Goal: Check status: Check status

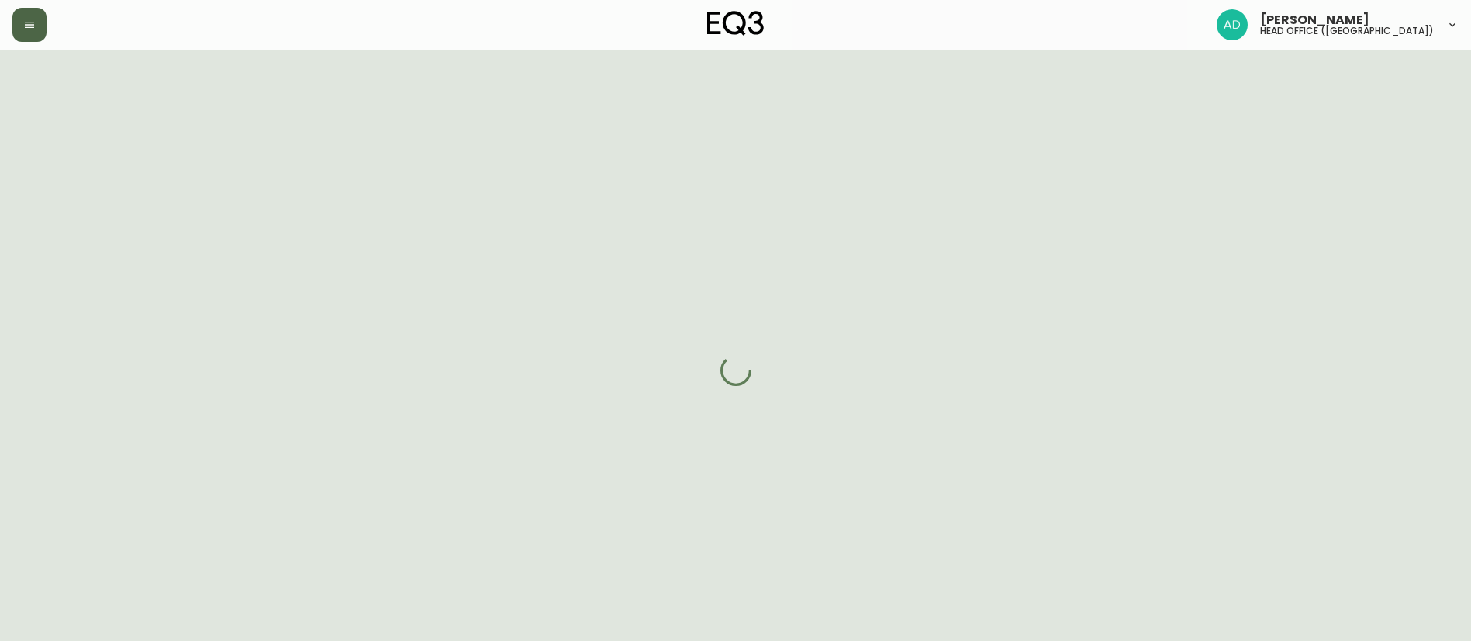
click at [42, 24] on button "button" at bounding box center [29, 25] width 34 height 34
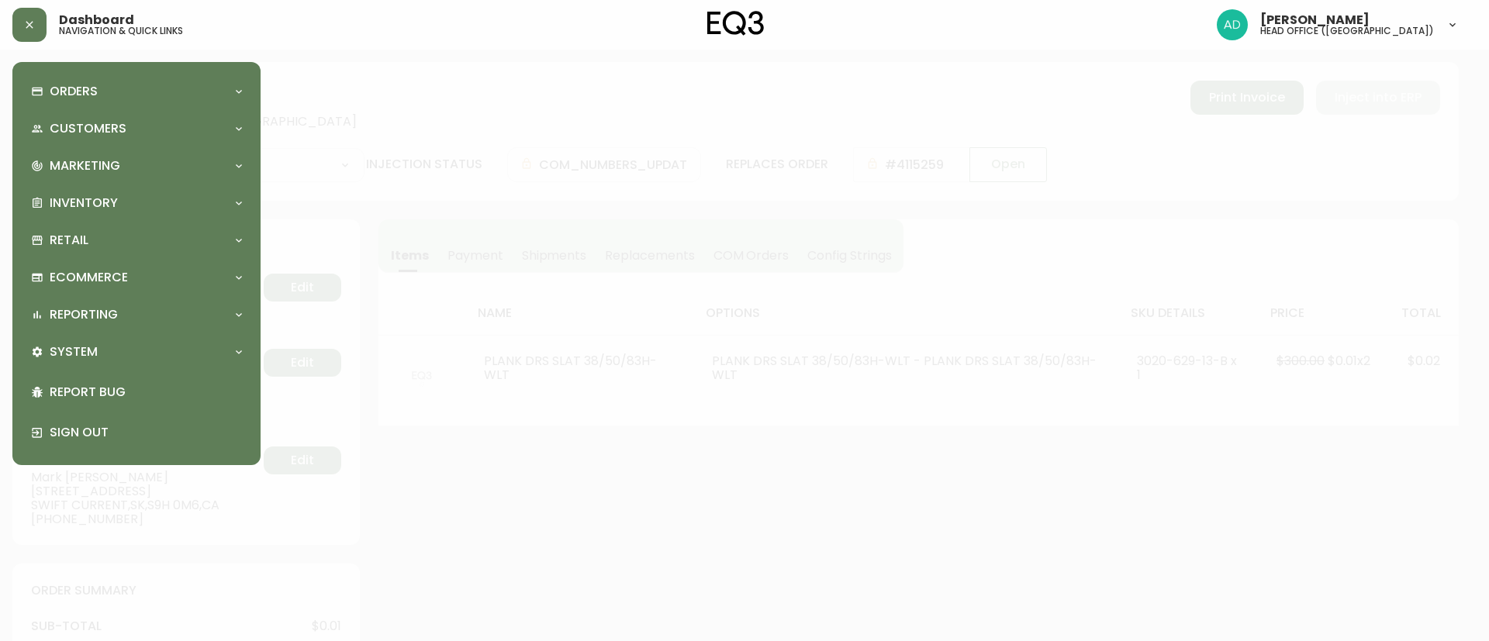
type input "Fully Shipped"
select select "FULLY_SHIPPED"
click at [63, 88] on p "Orders" at bounding box center [74, 91] width 48 height 17
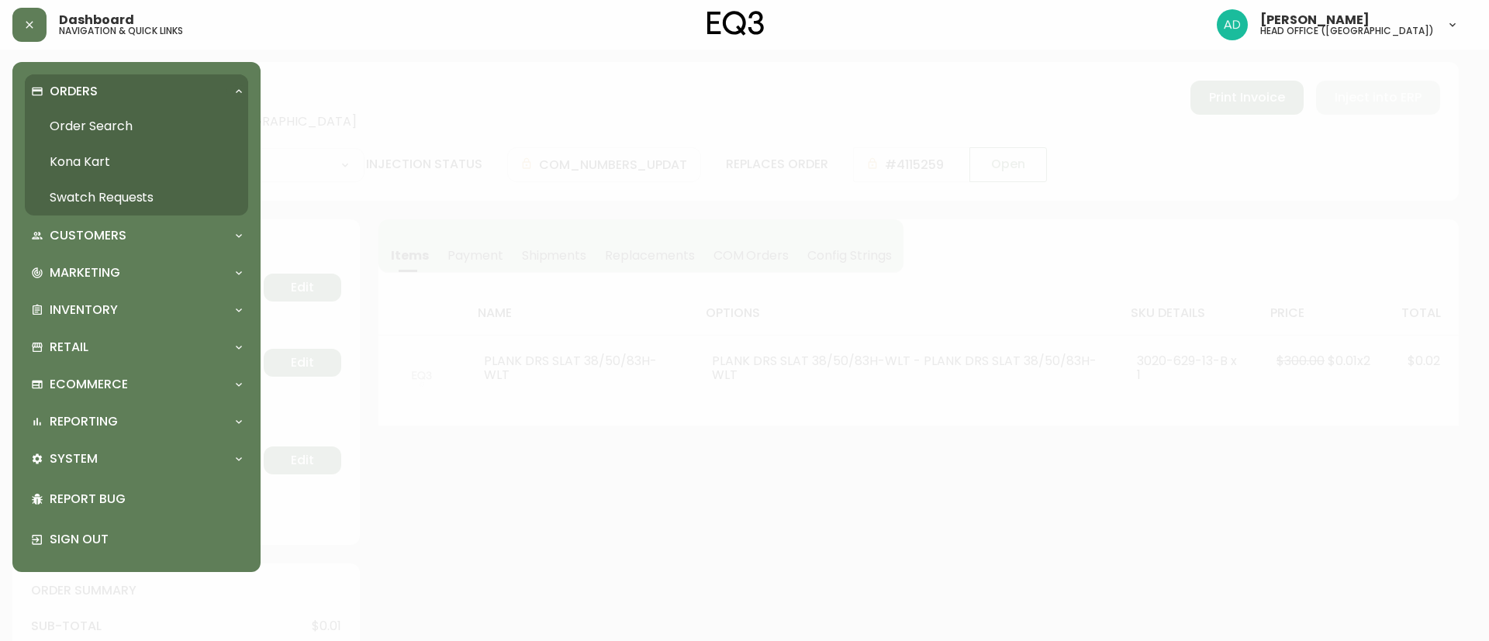
click at [109, 123] on link "Order Search" at bounding box center [136, 127] width 223 height 36
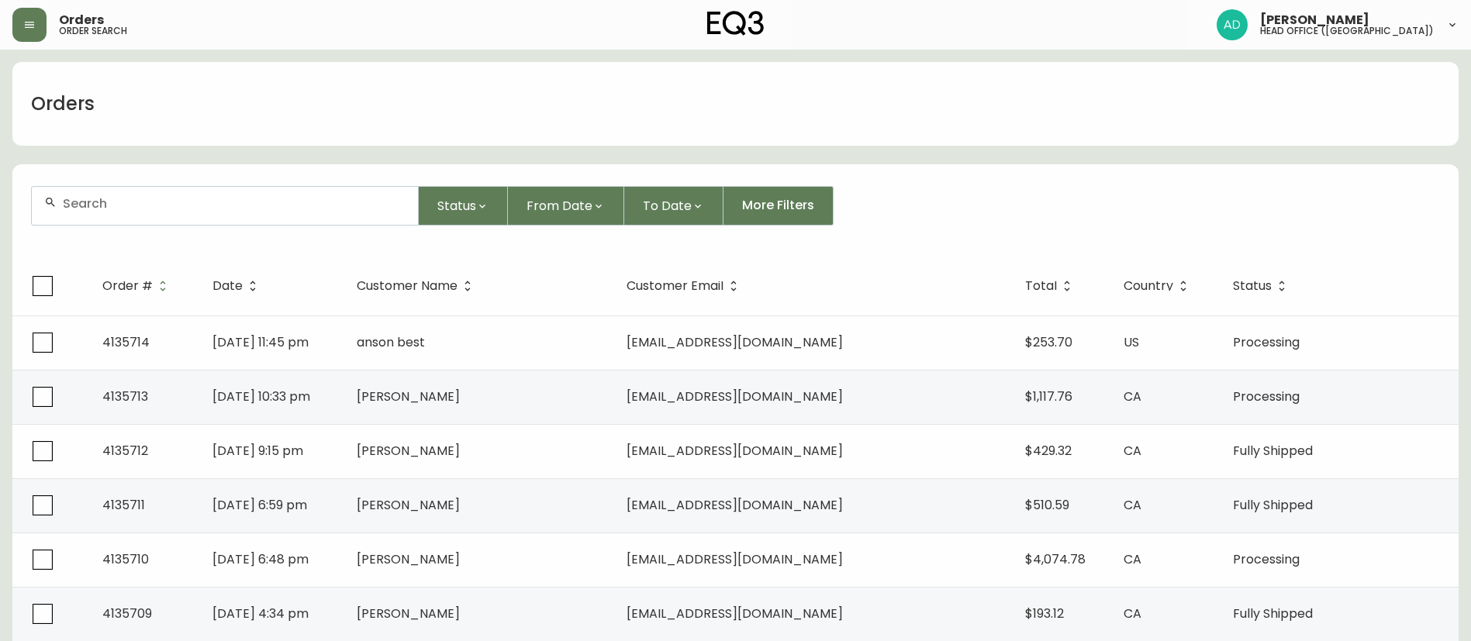
click at [305, 204] on input "text" at bounding box center [234, 203] width 343 height 15
paste input "4132520"
type input "4132520"
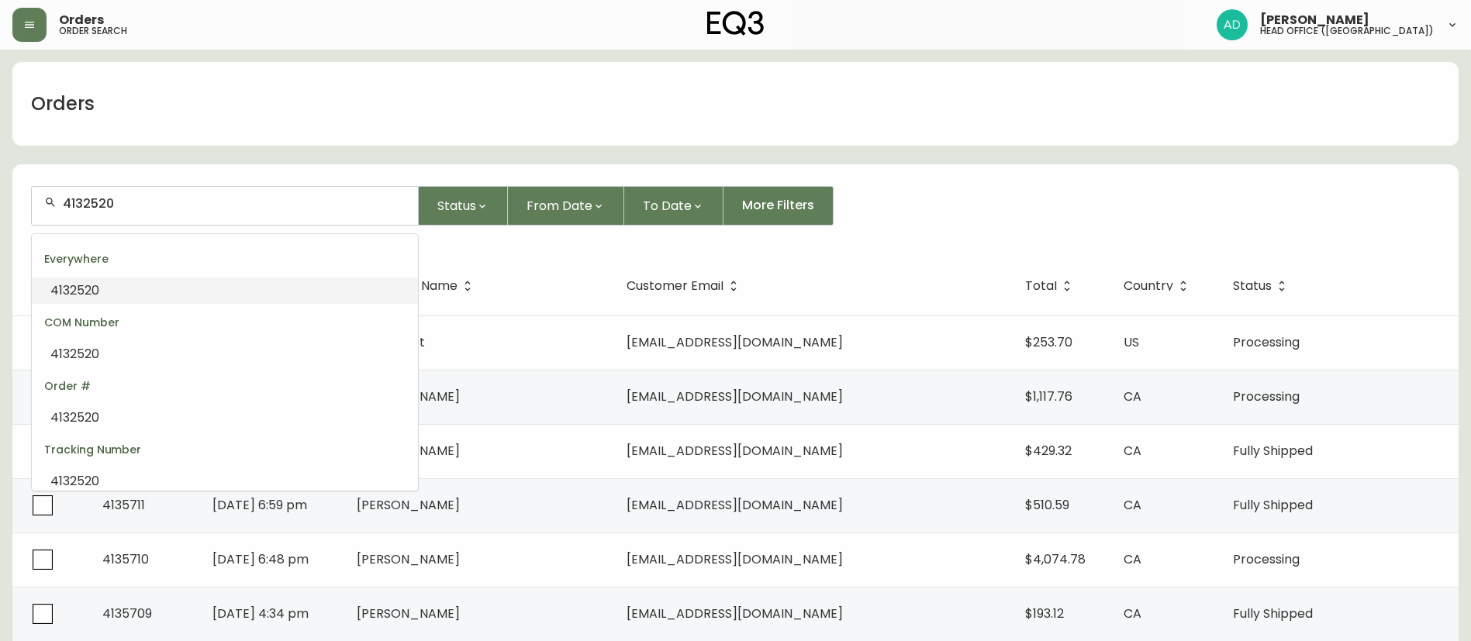
click at [116, 281] on li "4132520" at bounding box center [225, 291] width 386 height 26
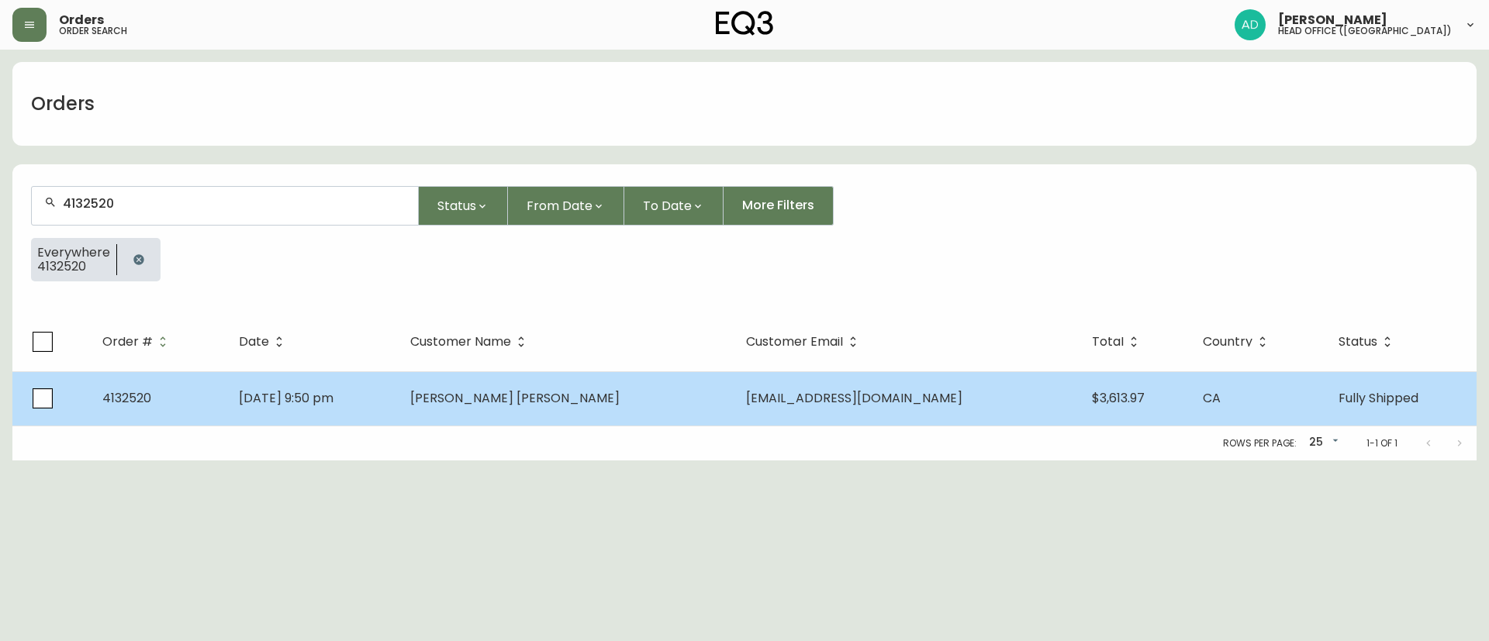
click at [490, 400] on span "[PERSON_NAME] [PERSON_NAME]" at bounding box center [514, 398] width 209 height 18
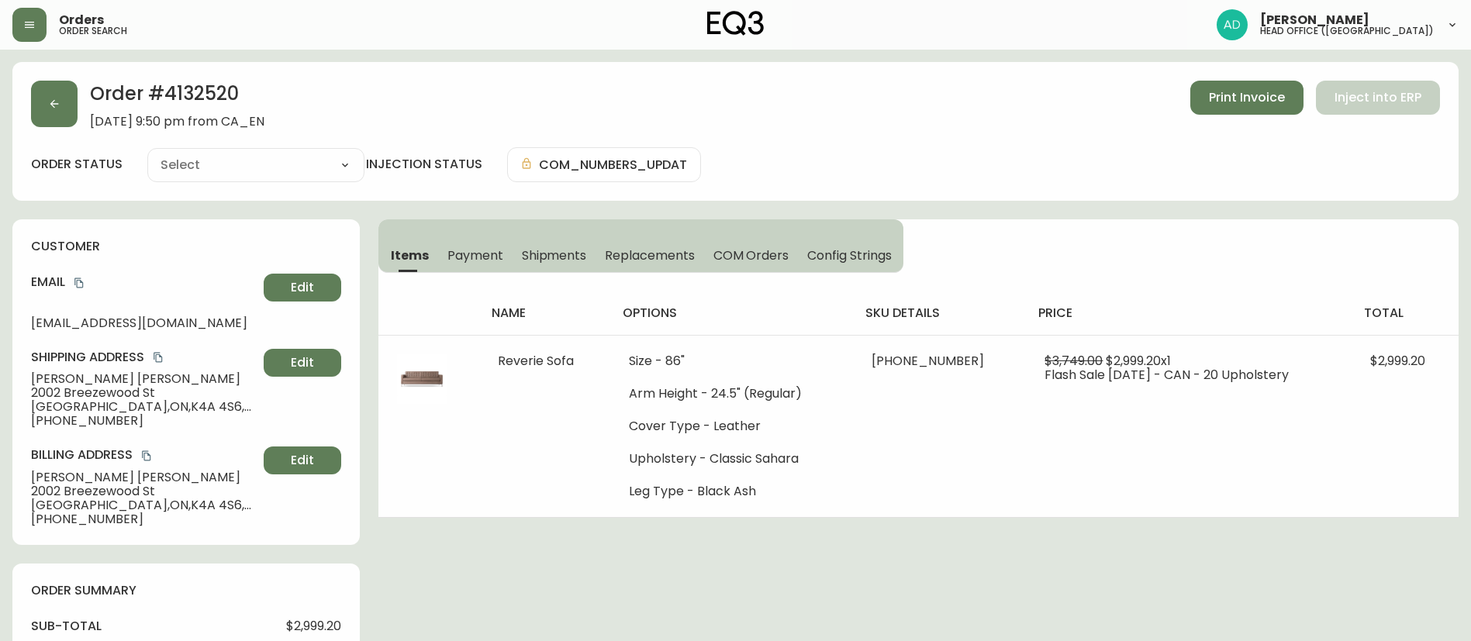
type input "Fully Shipped"
select select "FULLY_SHIPPED"
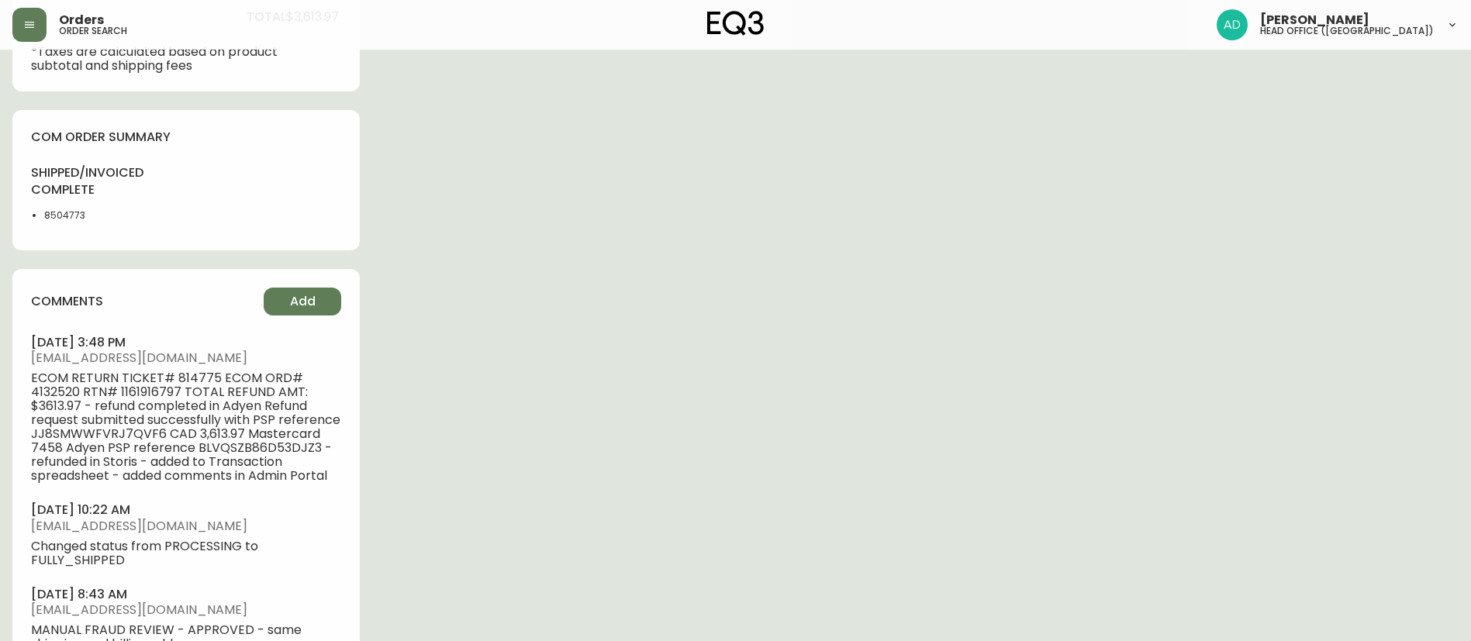
scroll to position [814, 0]
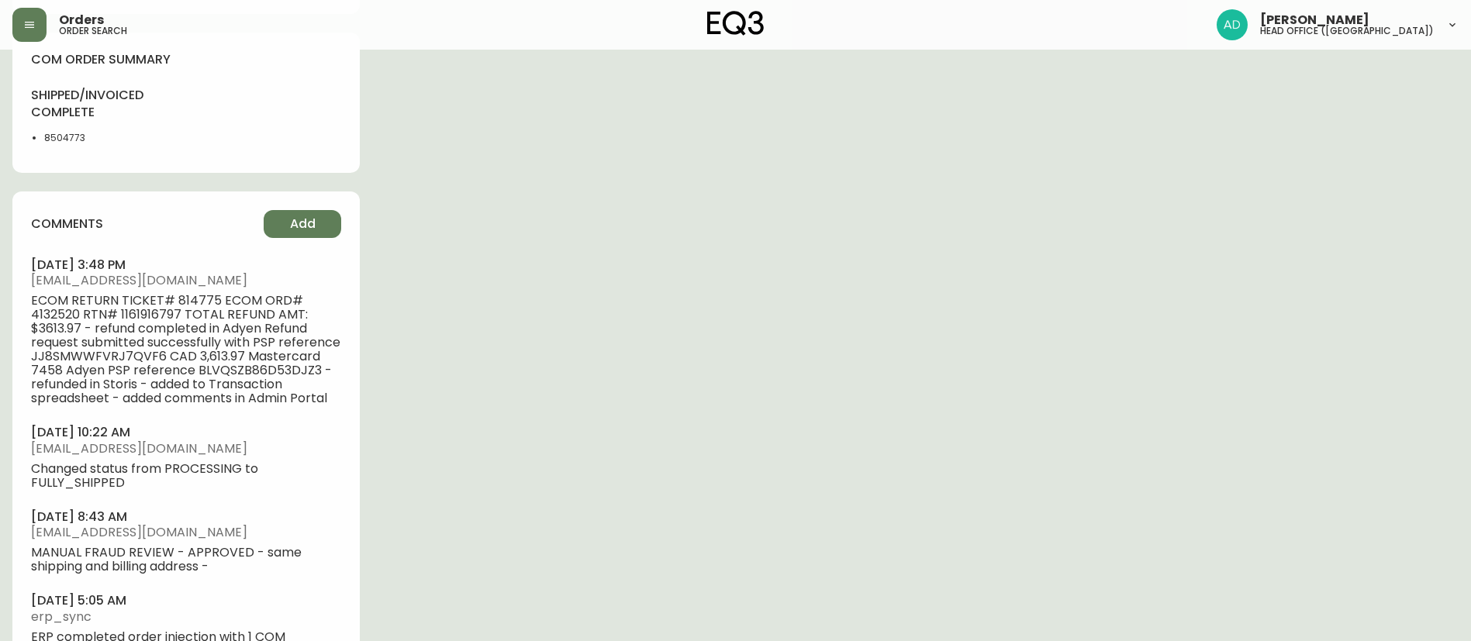
click at [187, 299] on span "ECOM RETURN TICKET# 814775 ECOM ORD# 4132520 RTN# 1161916797 TOTAL REFUND AMT: …" at bounding box center [186, 350] width 310 height 112
copy span "814775"
